Goal: Task Accomplishment & Management: Use online tool/utility

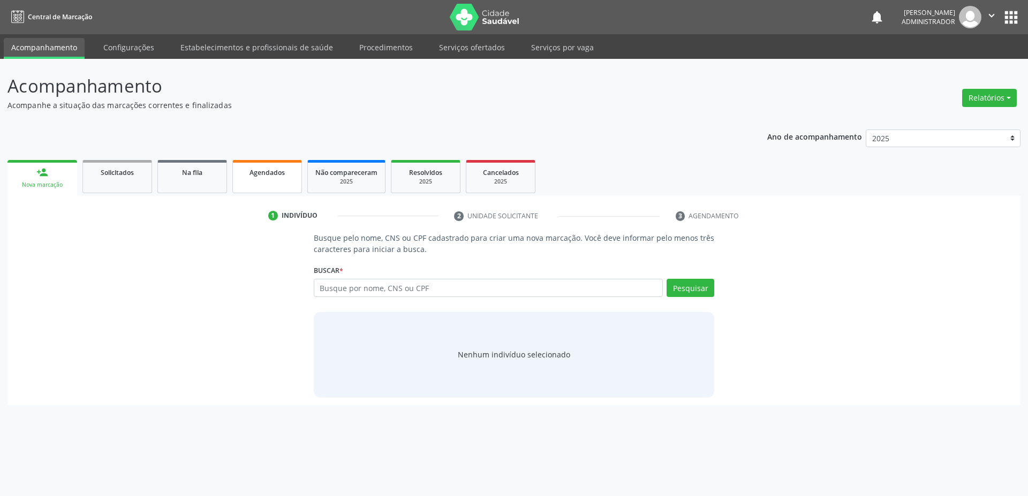
click at [262, 179] on link "Agendados" at bounding box center [267, 176] width 70 height 33
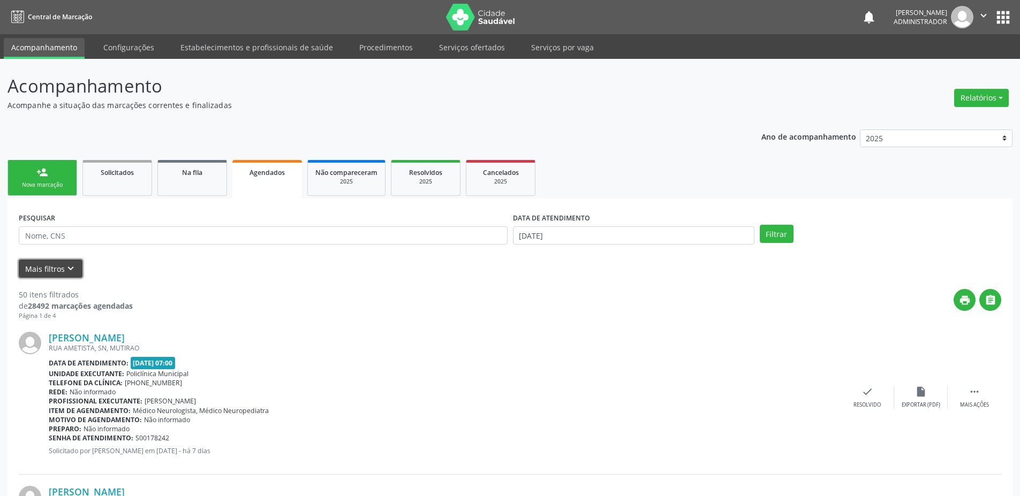
click at [70, 269] on icon "keyboard_arrow_down" at bounding box center [71, 269] width 12 height 12
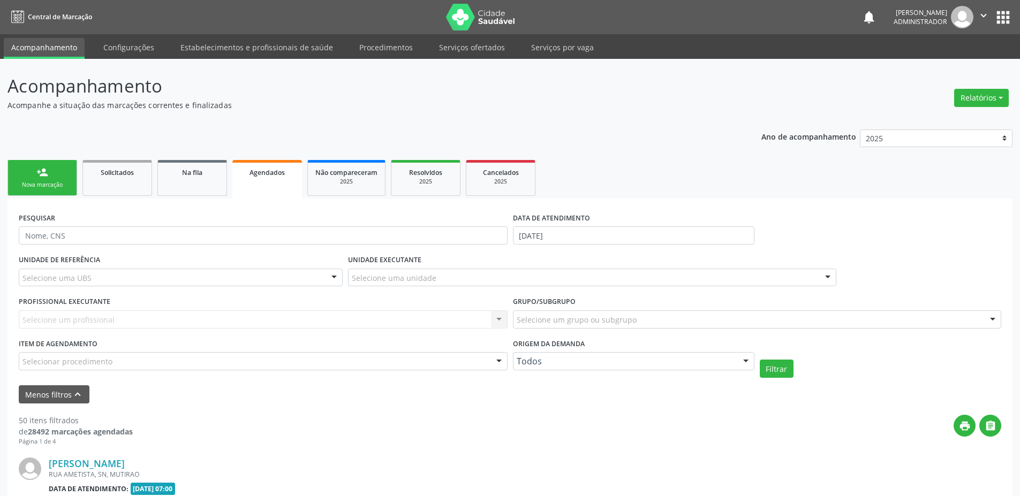
drag, startPoint x: 429, startPoint y: 293, endPoint x: 427, endPoint y: 279, distance: 14.2
click at [427, 290] on div "UNIDADE DE REFERÊNCIA Selecione uma UBS Todas as UBS Unidade Basica de Saude da…" at bounding box center [509, 315] width 987 height 126
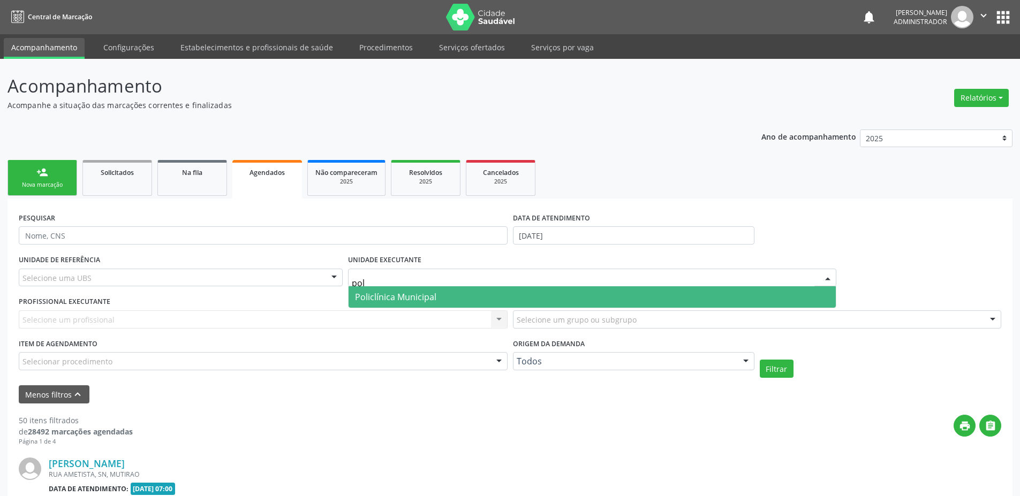
type input "poli"
click at [425, 298] on span "Policlínica Municipal" at bounding box center [395, 297] width 81 height 12
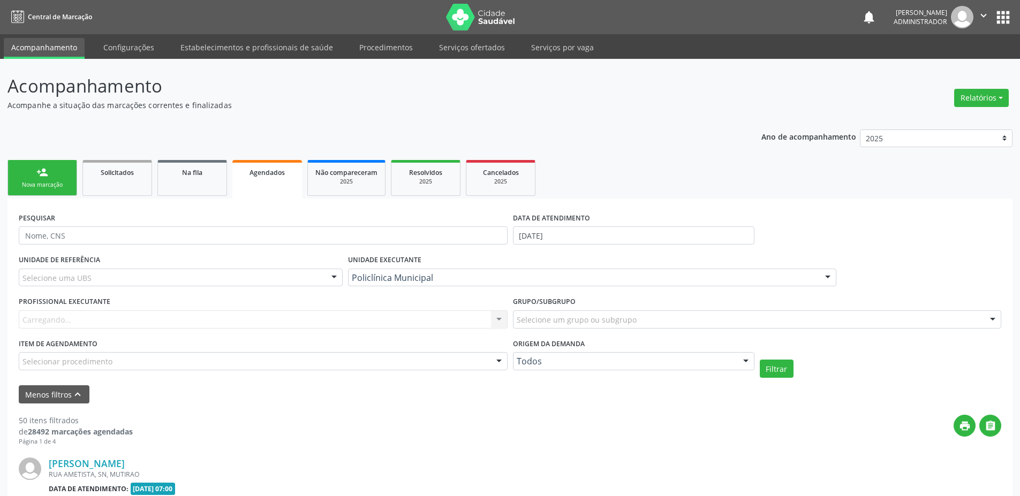
click at [147, 320] on div "Carregando... Nenhum resultado encontrado para: " " Não há nenhuma opção para s…" at bounding box center [263, 319] width 489 height 18
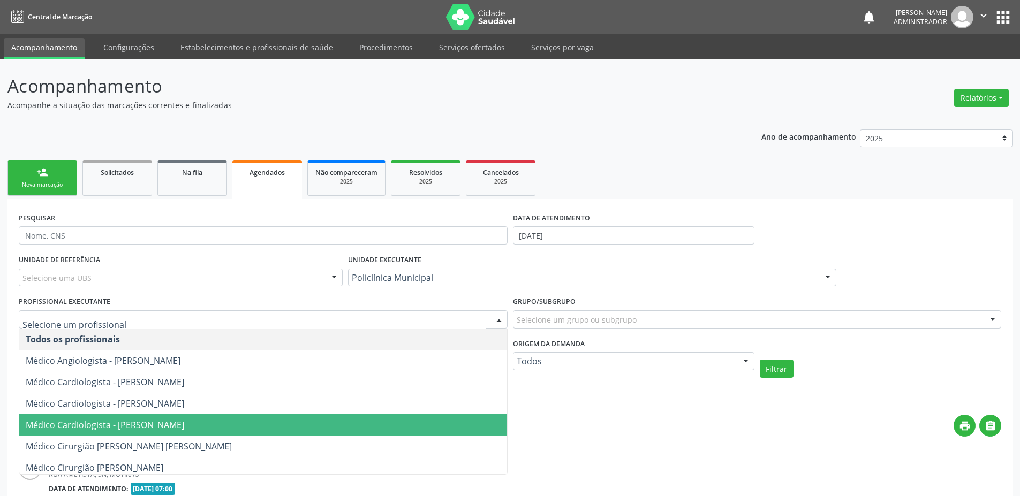
click at [102, 421] on span "Médico Cardiologista - [PERSON_NAME]" at bounding box center [105, 425] width 158 height 12
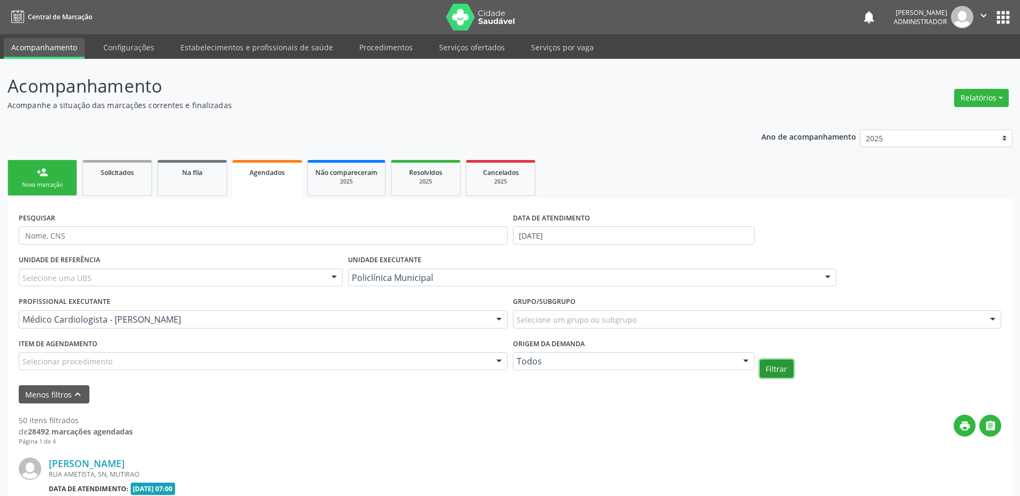
click at [779, 370] on button "Filtrar" at bounding box center [776, 369] width 34 height 18
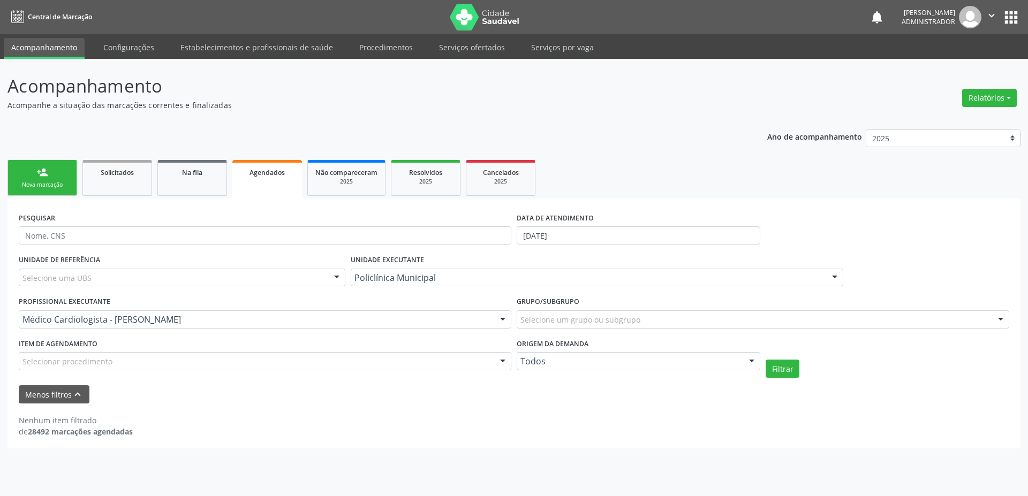
click at [128, 330] on div "PROFISSIONAL EXECUTANTE Médico Cardiologista - [PERSON_NAME] [PERSON_NAME] Todo…" at bounding box center [265, 315] width 498 height 42
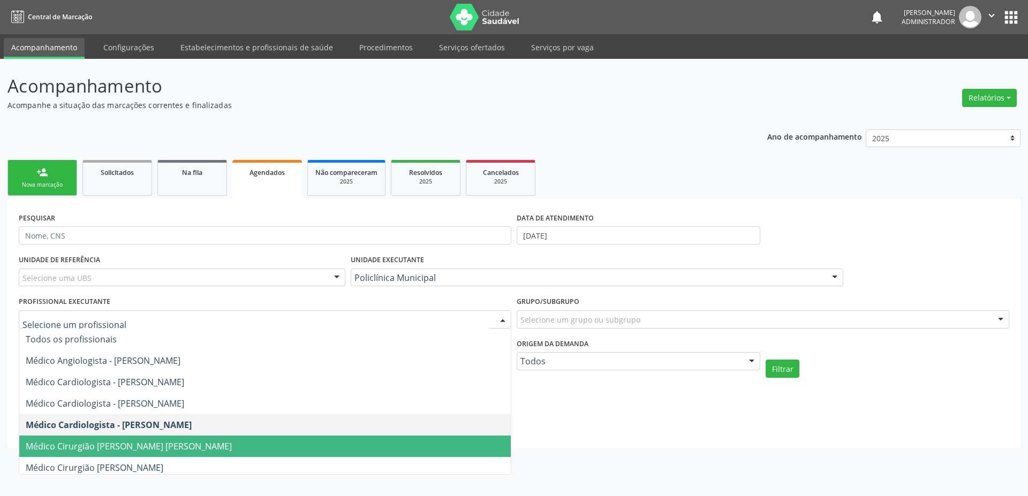
drag, startPoint x: 132, startPoint y: 448, endPoint x: 321, endPoint y: 421, distance: 190.8
click at [133, 448] on span "Médico Cirurgião [PERSON_NAME] [PERSON_NAME]" at bounding box center [129, 446] width 206 height 12
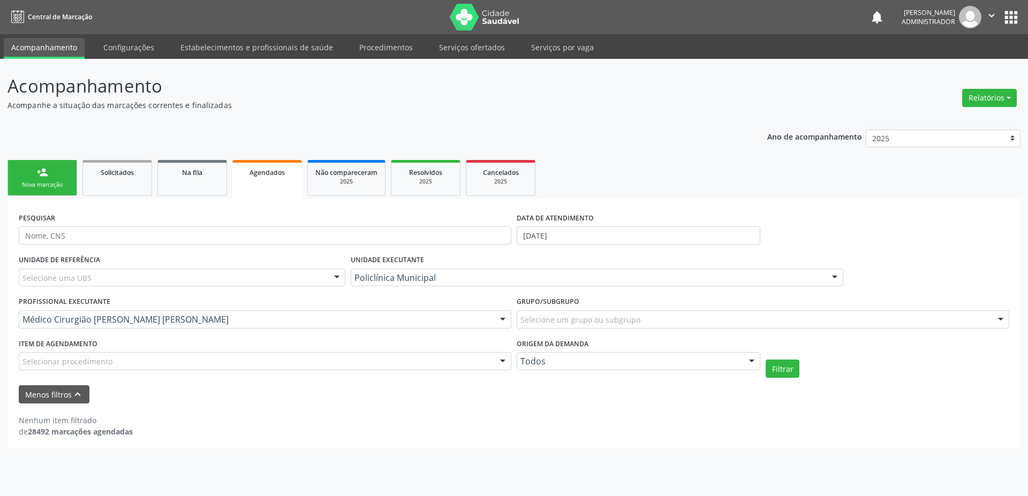
click at [780, 358] on div "UNIDADE DE REFERÊNCIA Selecione uma UBS Todas as UBS Unidade Basica de Saude da…" at bounding box center [513, 315] width 995 height 126
click at [794, 368] on button "Filtrar" at bounding box center [782, 369] width 34 height 18
